Goal: Information Seeking & Learning: Learn about a topic

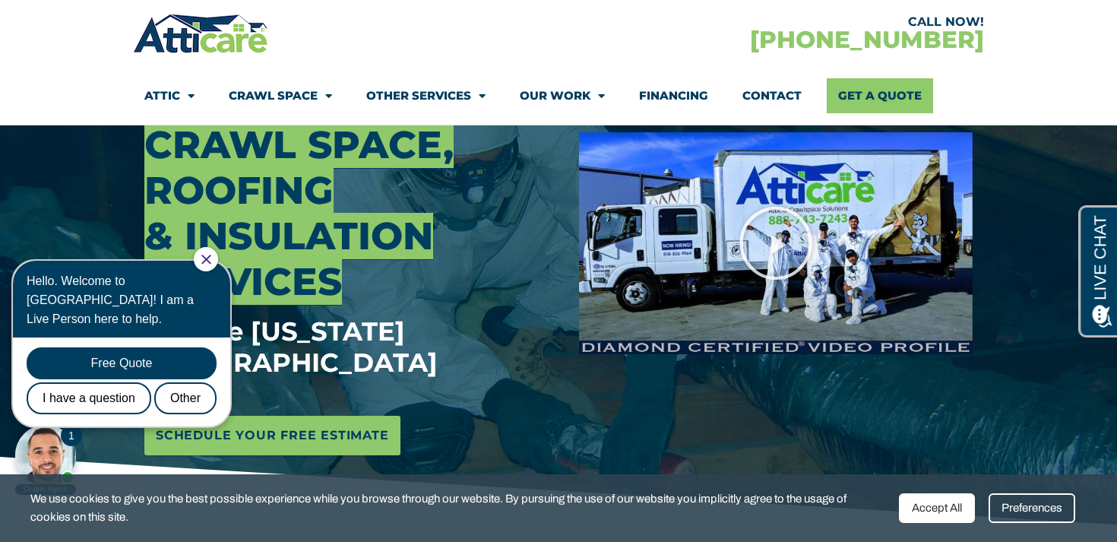
scroll to position [223, 0]
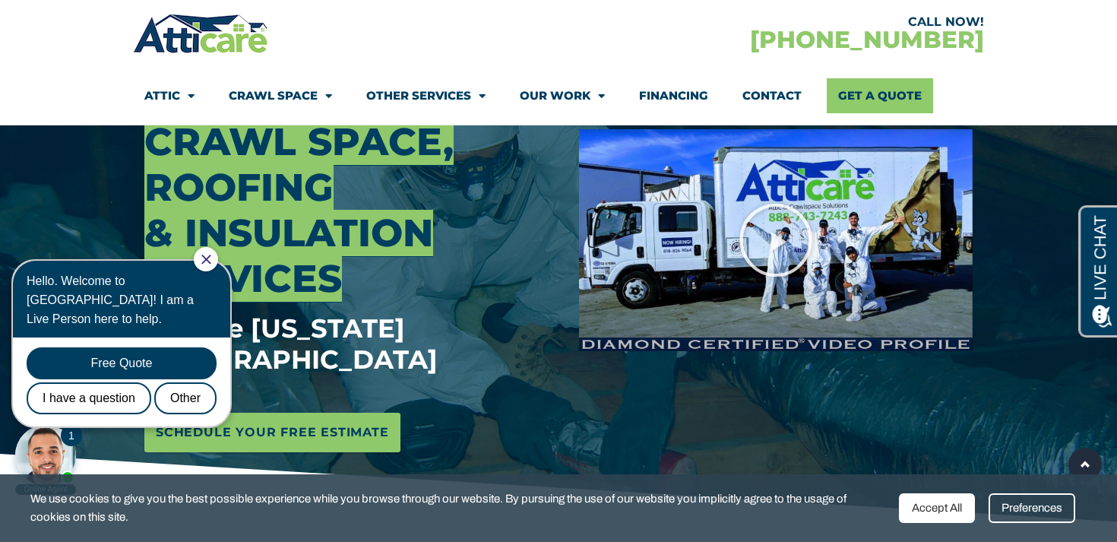
click at [218, 265] on div at bounding box center [206, 259] width 24 height 24
click at [211, 261] on icon "Close Chat" at bounding box center [205, 259] width 9 height 9
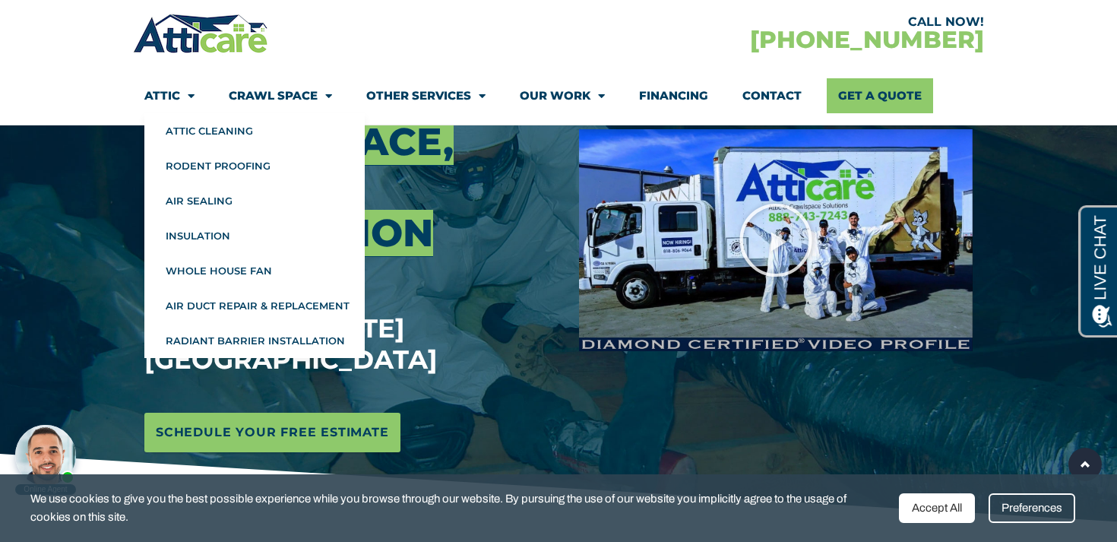
click at [192, 95] on span "Menu" at bounding box center [187, 96] width 14 height 27
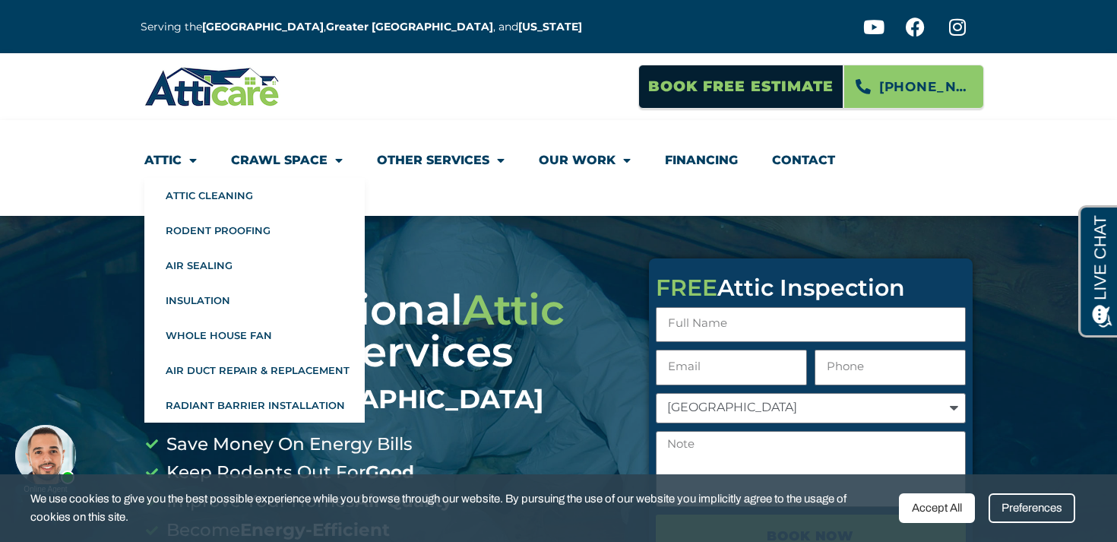
click at [194, 163] on span "Menu" at bounding box center [189, 160] width 15 height 27
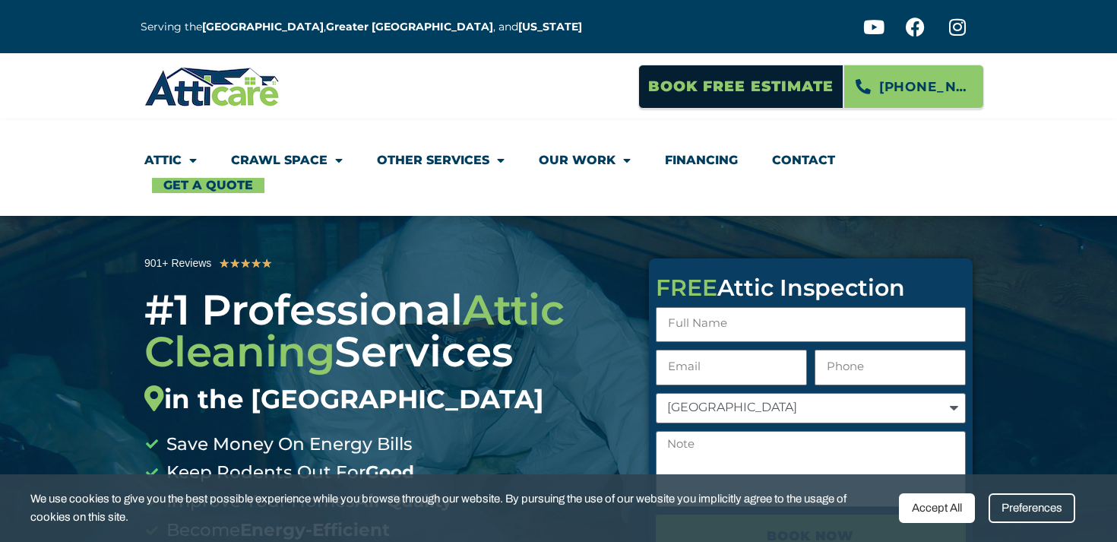
click at [194, 163] on li "Attic Attic Cleaning Rodent Proofing Air Sealing Insulation Whole House Fan Air…" at bounding box center [179, 160] width 70 height 35
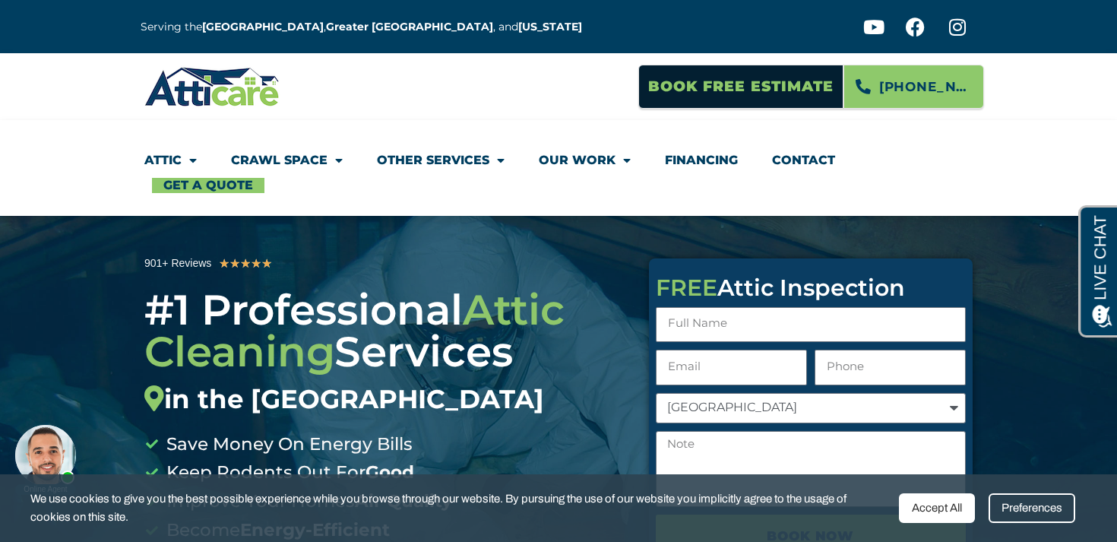
click at [194, 163] on span "Menu" at bounding box center [189, 160] width 15 height 27
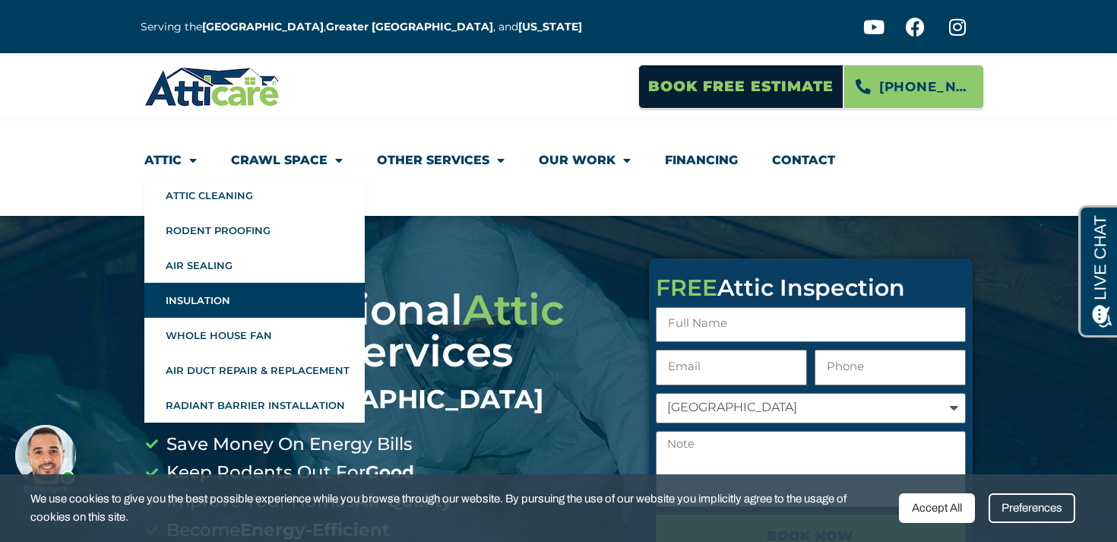
click at [204, 293] on link "Insulation" at bounding box center [254, 300] width 220 height 35
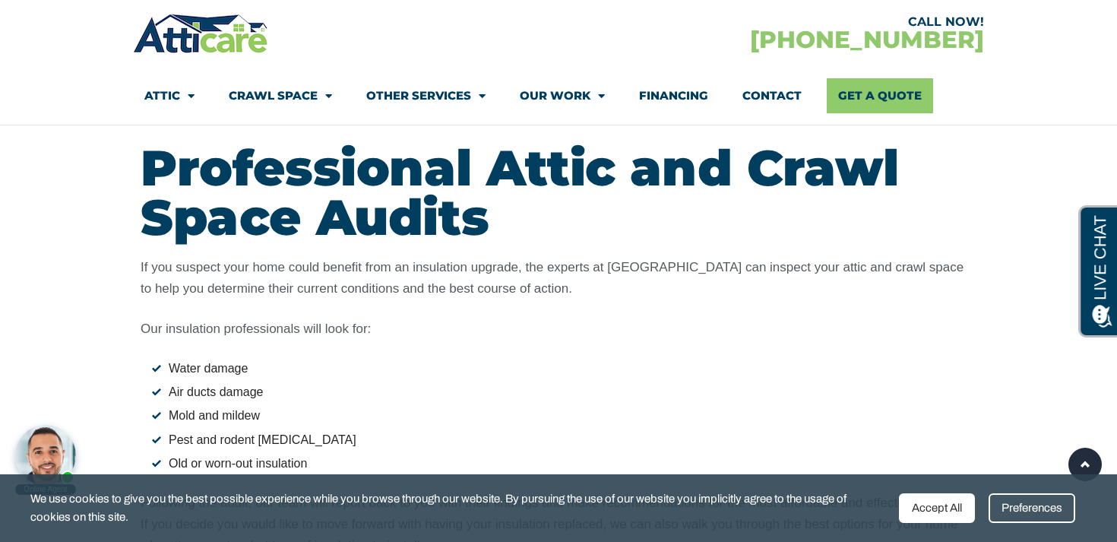
scroll to position [1675, 0]
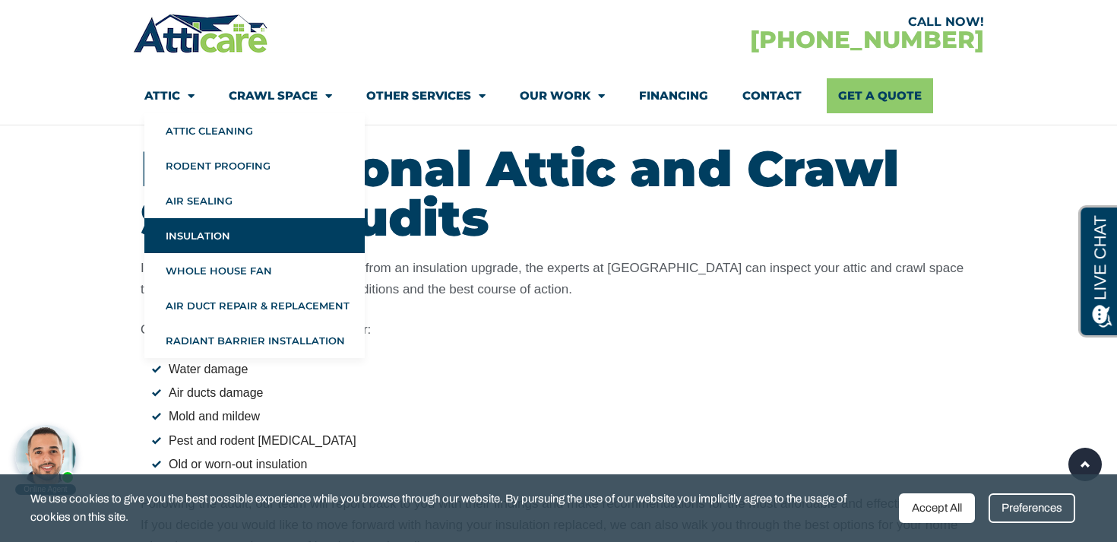
click at [516, 315] on div "If you suspect your home could benefit from an insulation upgrade, the experts …" at bounding box center [559, 407] width 836 height 299
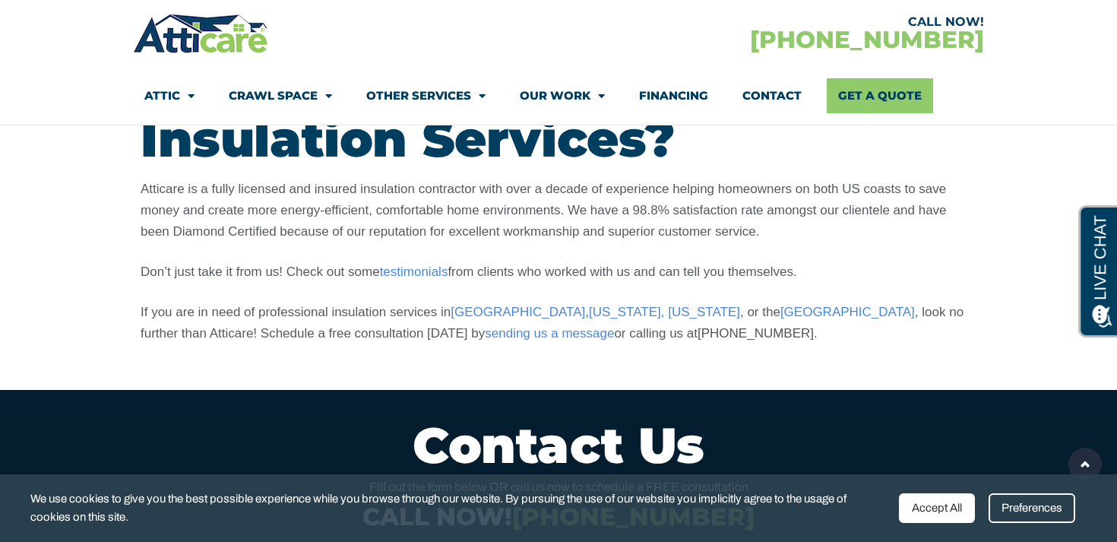
scroll to position [0, 0]
